Goal: Understand process/instructions

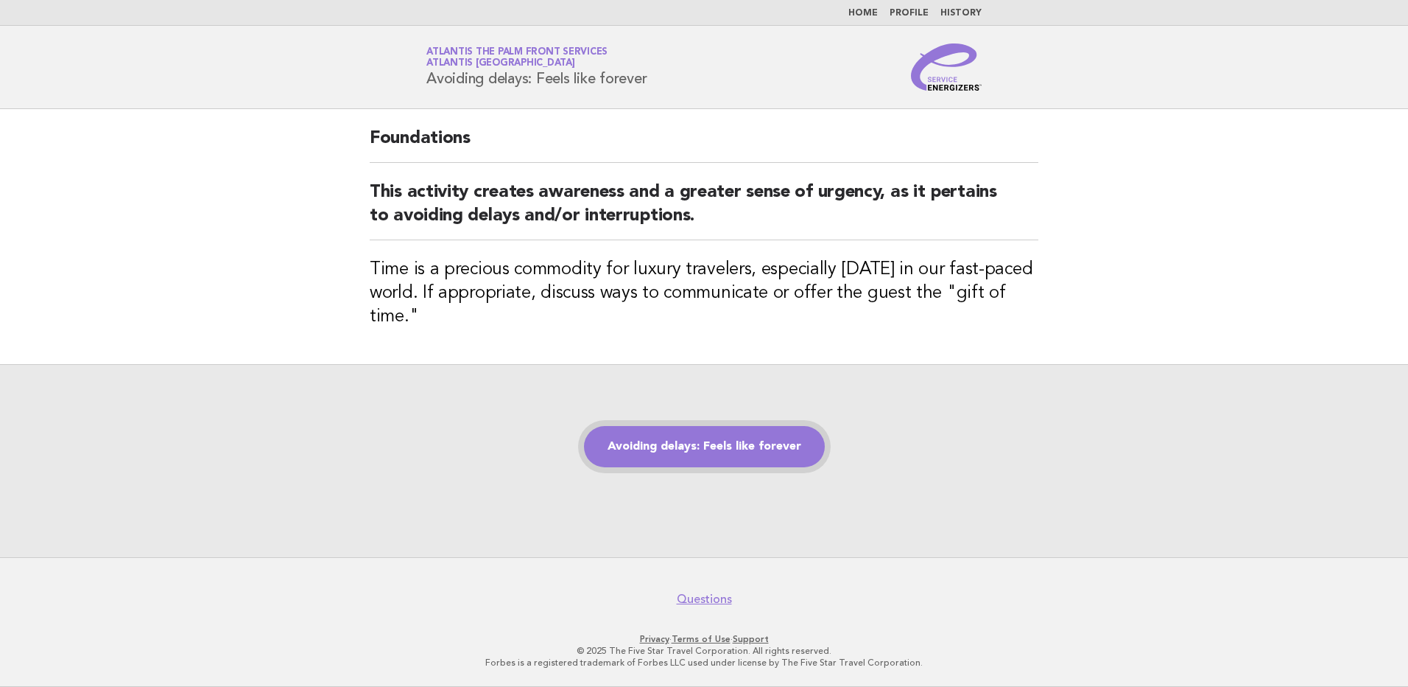
click at [695, 444] on link "Avoiding delays: Feels like forever" at bounding box center [704, 446] width 241 height 41
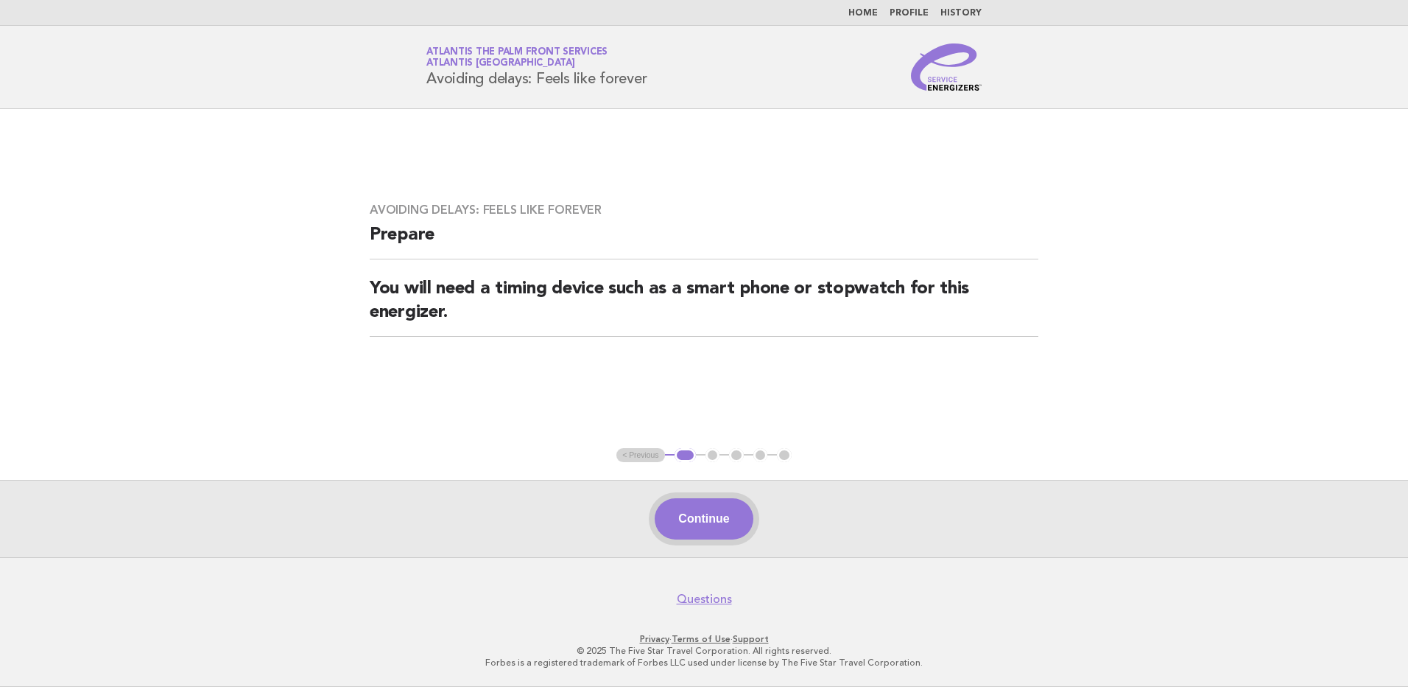
click at [703, 519] on button "Continue" at bounding box center [704, 518] width 98 height 41
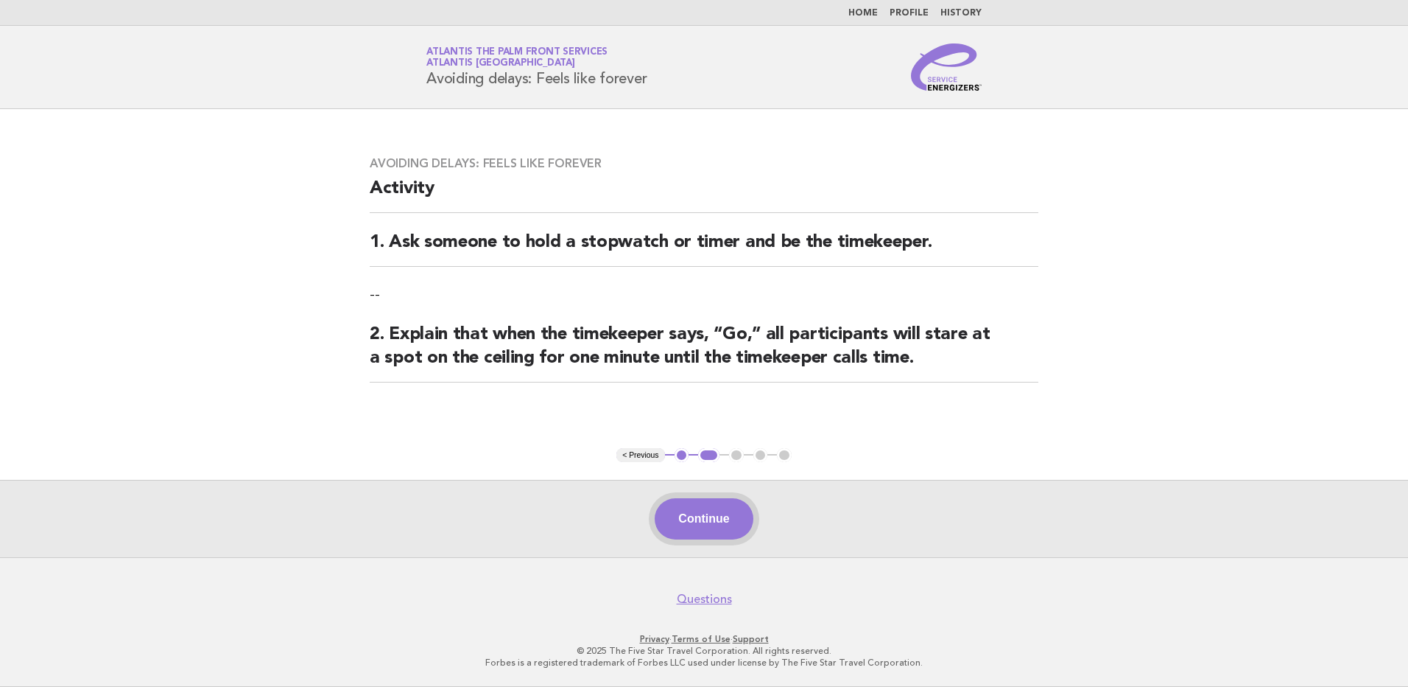
click at [713, 527] on button "Continue" at bounding box center [704, 518] width 98 height 41
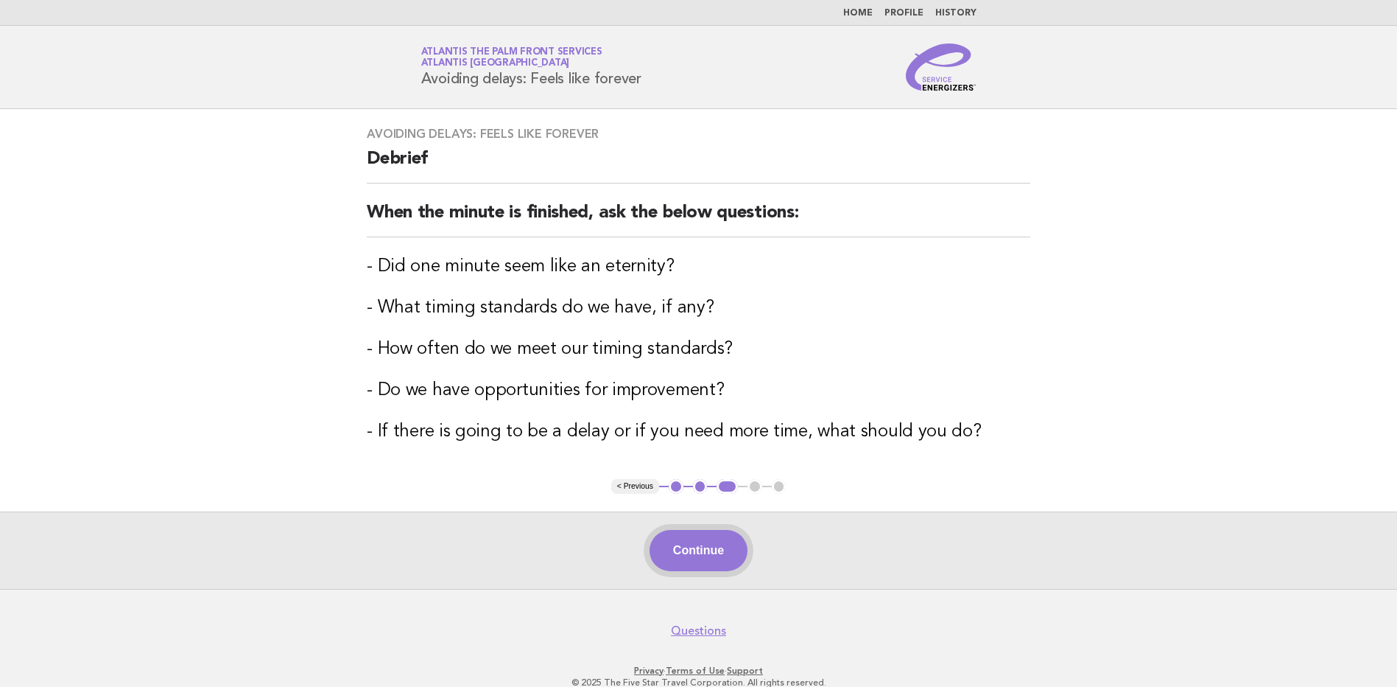
click at [695, 550] on button "Continue" at bounding box center [699, 550] width 98 height 41
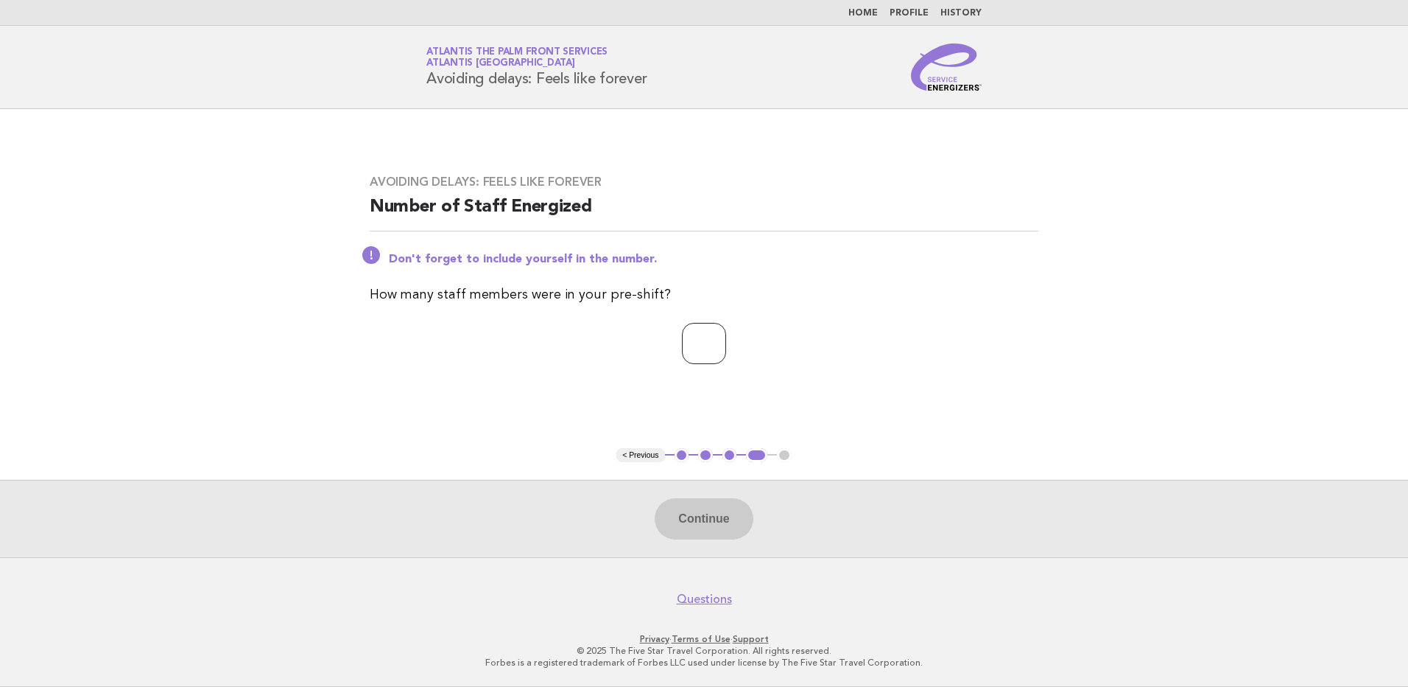
click at [699, 346] on input "number" at bounding box center [704, 343] width 44 height 41
type input "**"
click at [696, 516] on button "Continue" at bounding box center [704, 518] width 98 height 41
